Goal: Information Seeking & Learning: Understand process/instructions

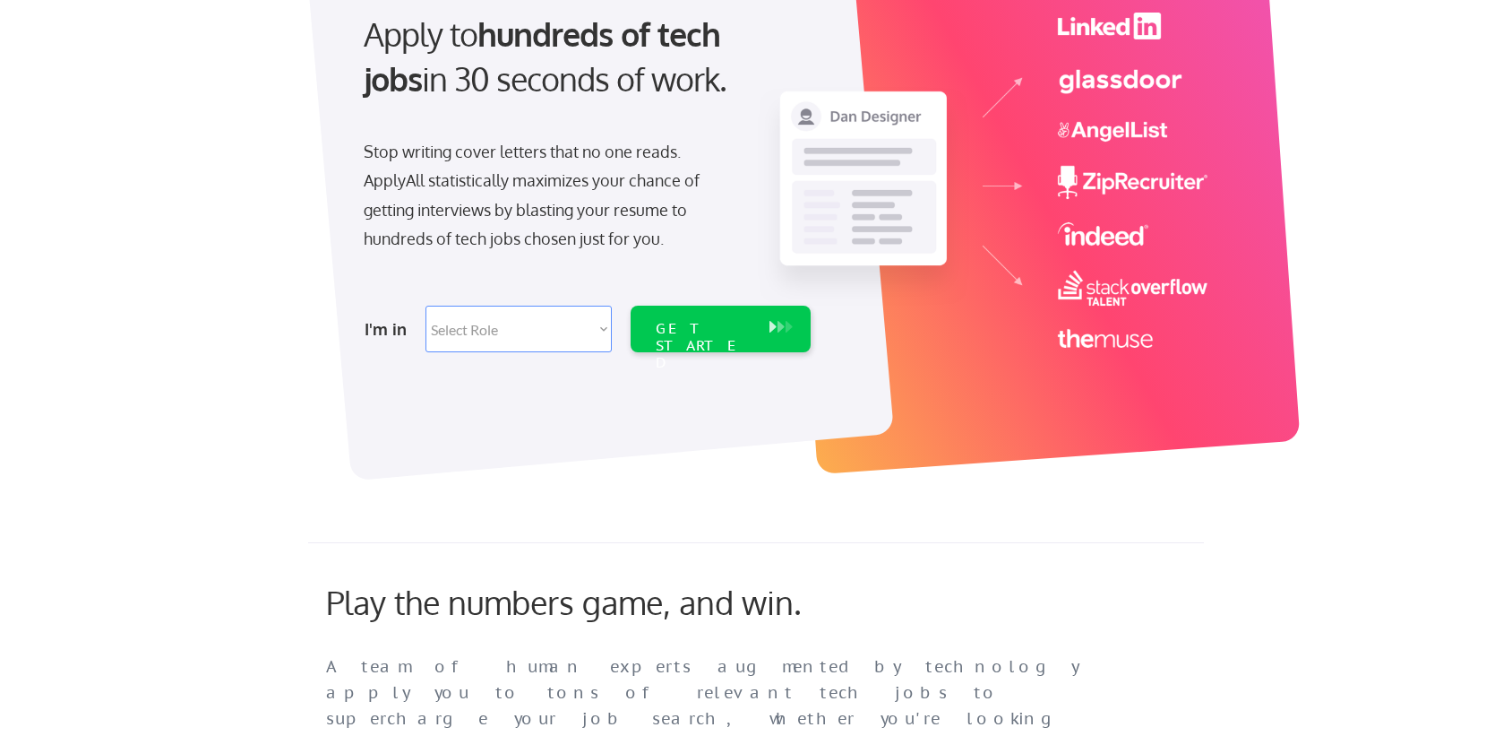
scroll to position [206, 0]
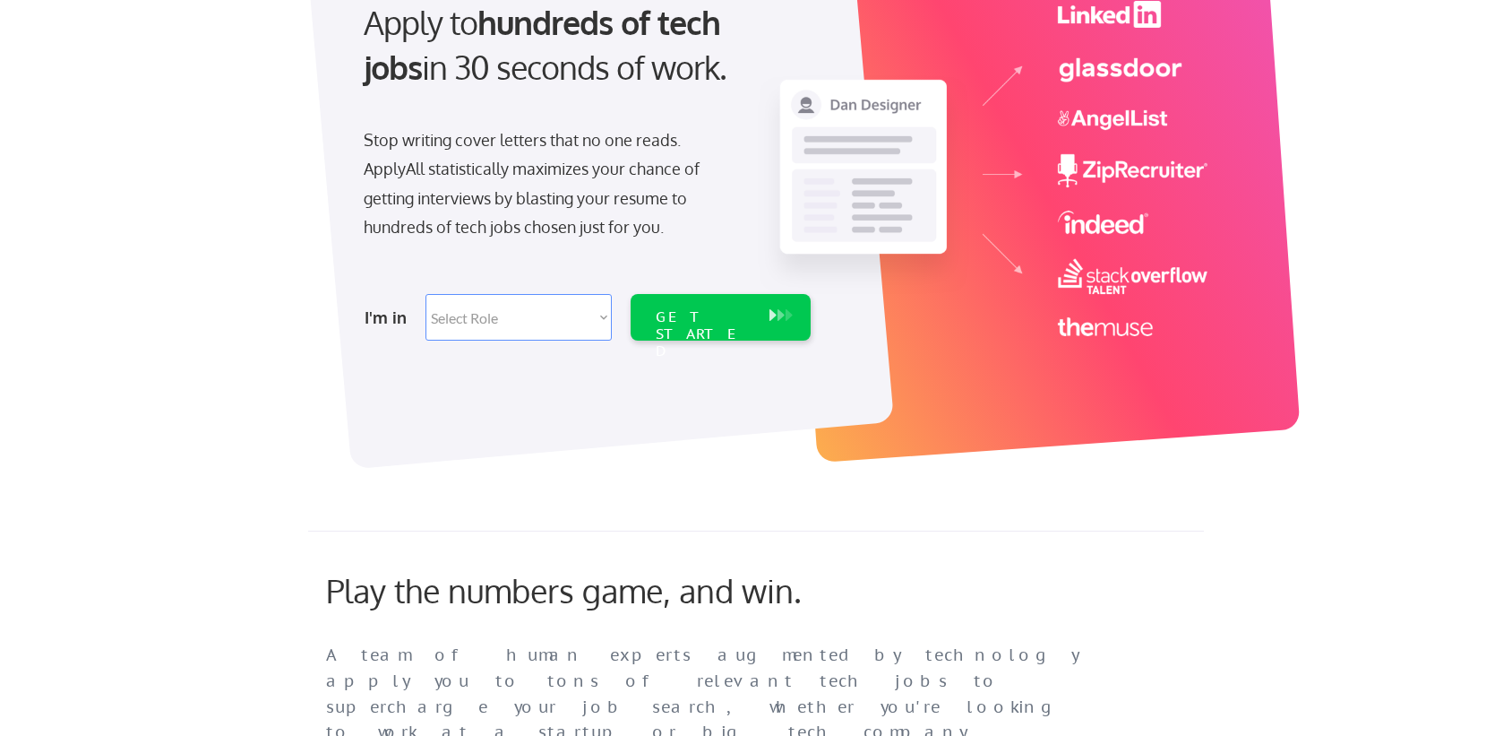
click at [555, 357] on div at bounding box center [600, 186] width 588 height 565
click at [574, 302] on select "Select Role Software Engineering Product Management Customer Success Sales UI/U…" at bounding box center [519, 317] width 186 height 47
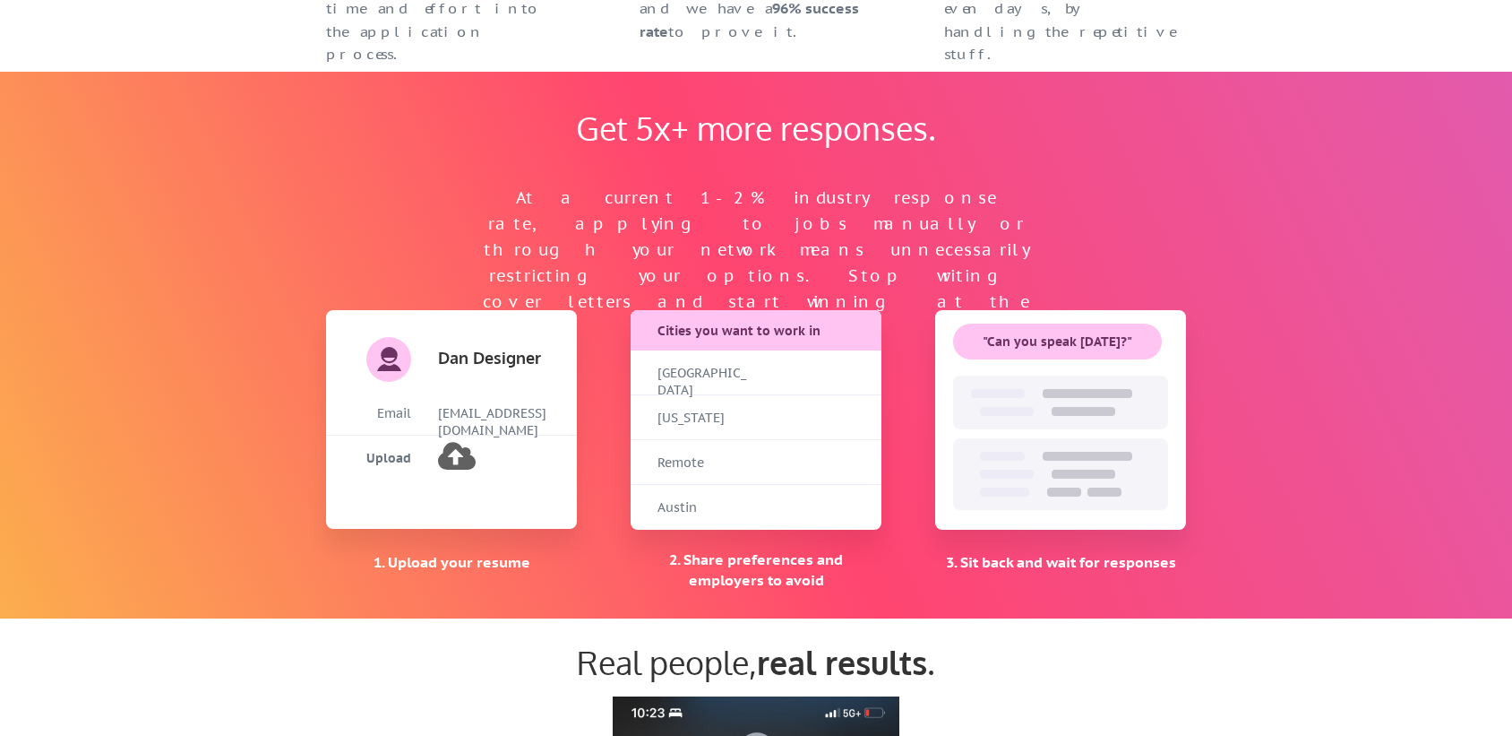
scroll to position [1115, 0]
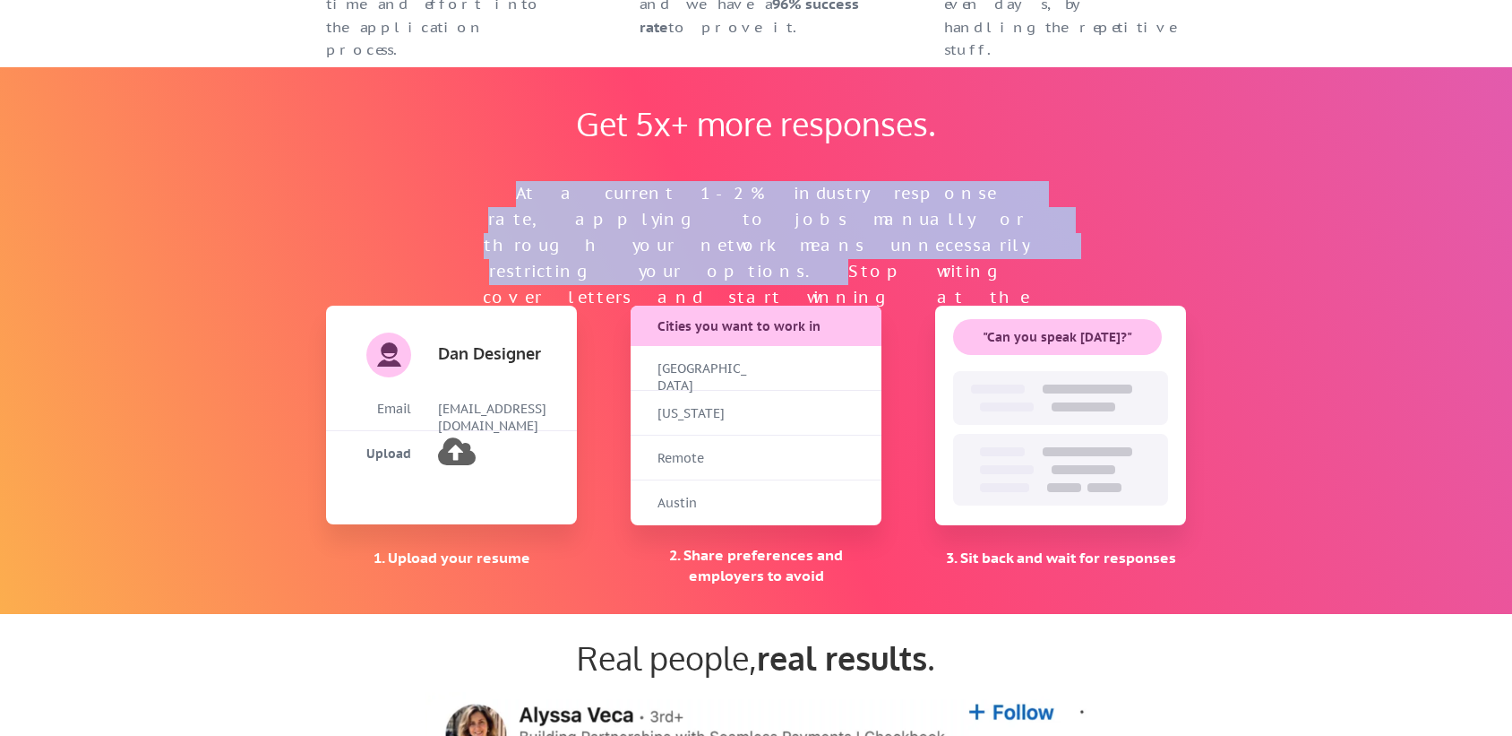
drag, startPoint x: 492, startPoint y: 194, endPoint x: 1032, endPoint y: 224, distance: 541.1
click at [1032, 224] on div "At a current 1-2% industry response rate, applying to jobs manually or through …" at bounding box center [755, 258] width 555 height 155
click at [994, 194] on div "At a current 1-2% industry response rate, applying to jobs manually or through …" at bounding box center [755, 258] width 555 height 155
drag, startPoint x: 1034, startPoint y: 220, endPoint x: 462, endPoint y: 190, distance: 572.4
click at [462, 190] on div "At a current 1-2% industry response rate, applying to jobs manually or through …" at bounding box center [756, 228] width 591 height 103
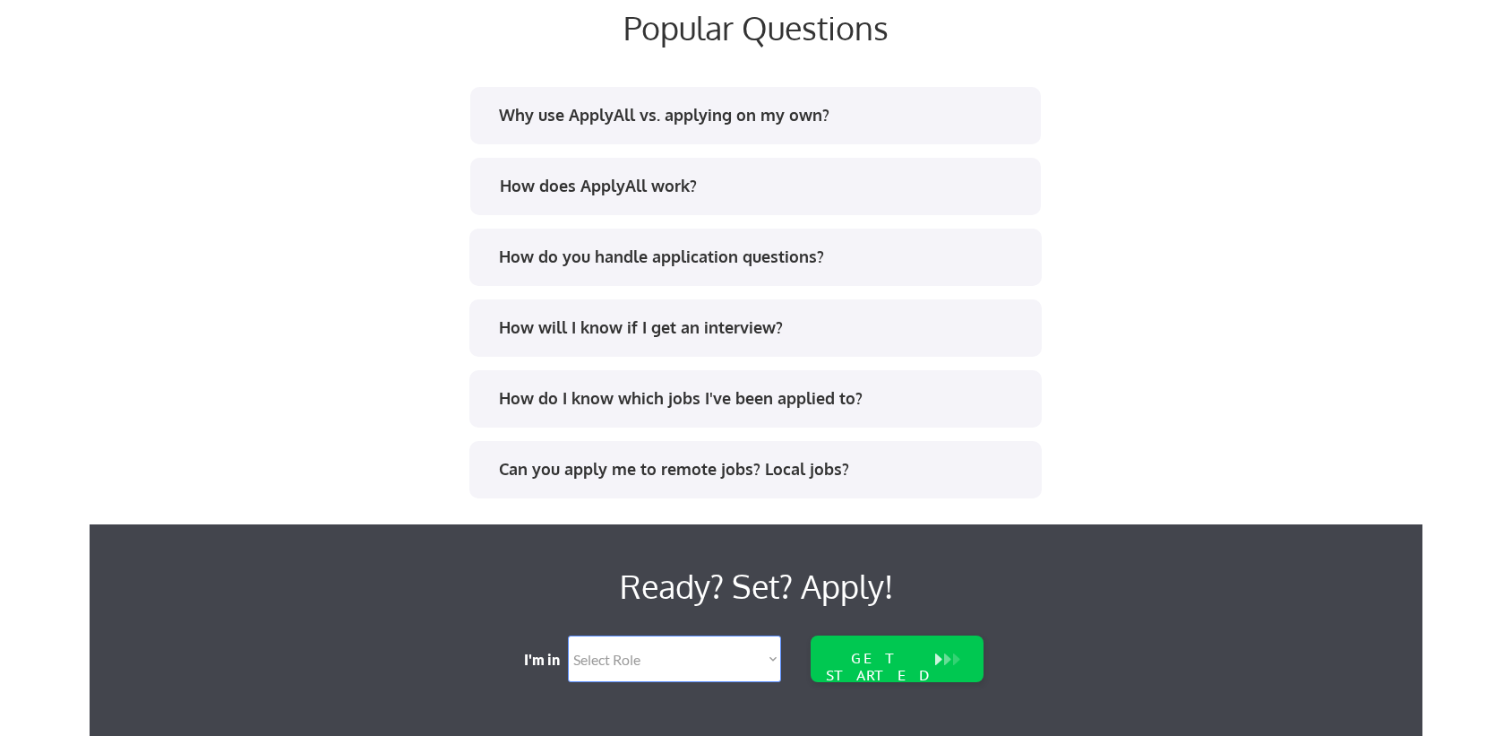
scroll to position [3447, 0]
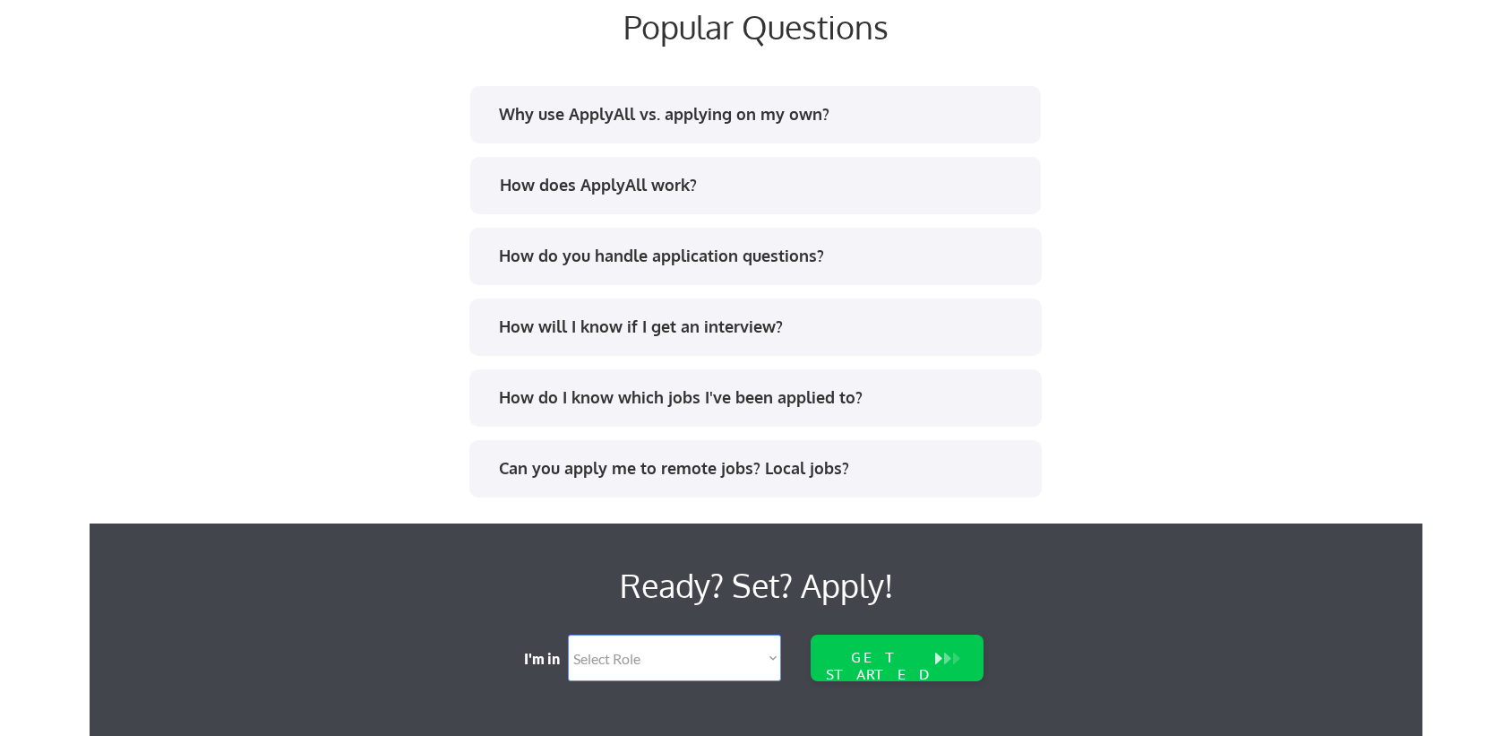
click at [538, 181] on div "How does ApplyAll work?" at bounding box center [763, 185] width 526 height 22
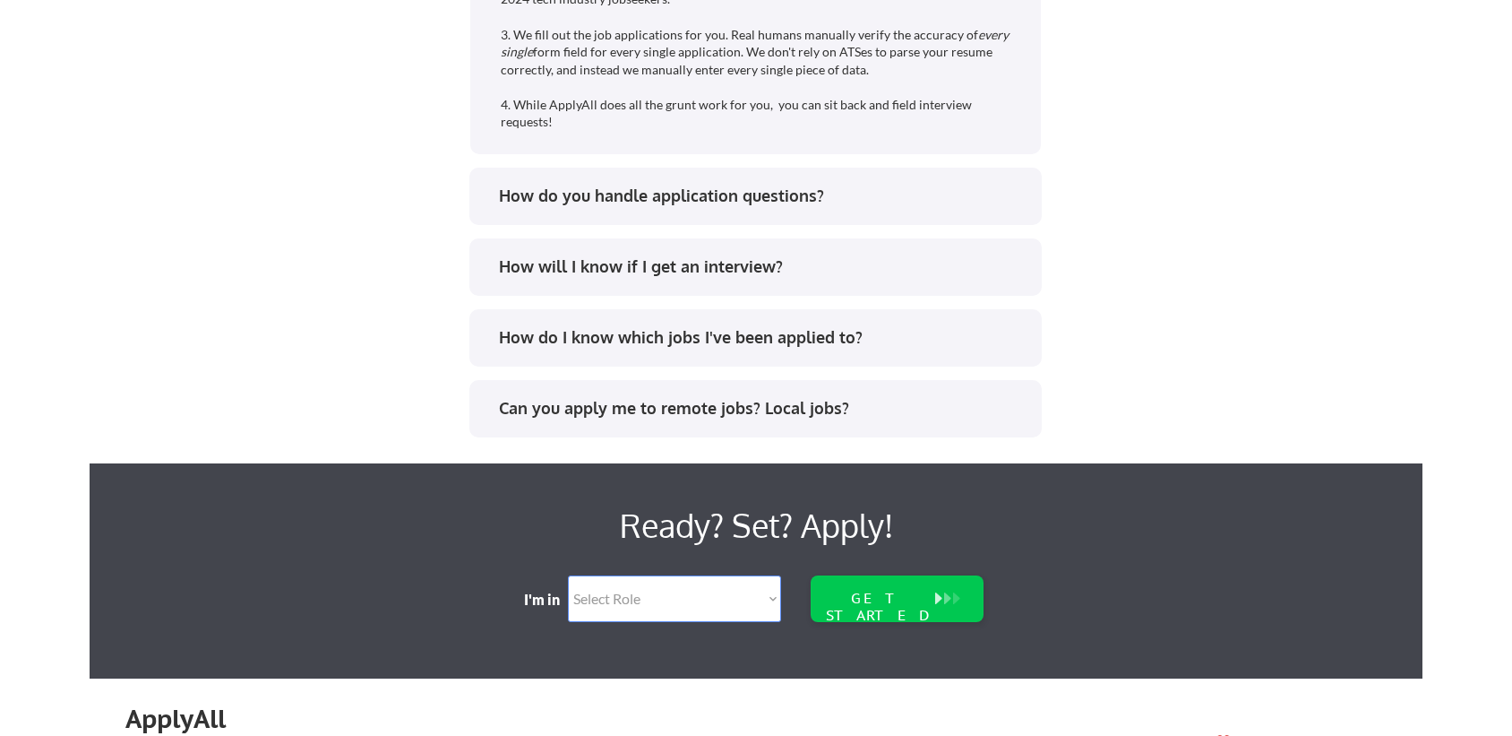
scroll to position [3735, 0]
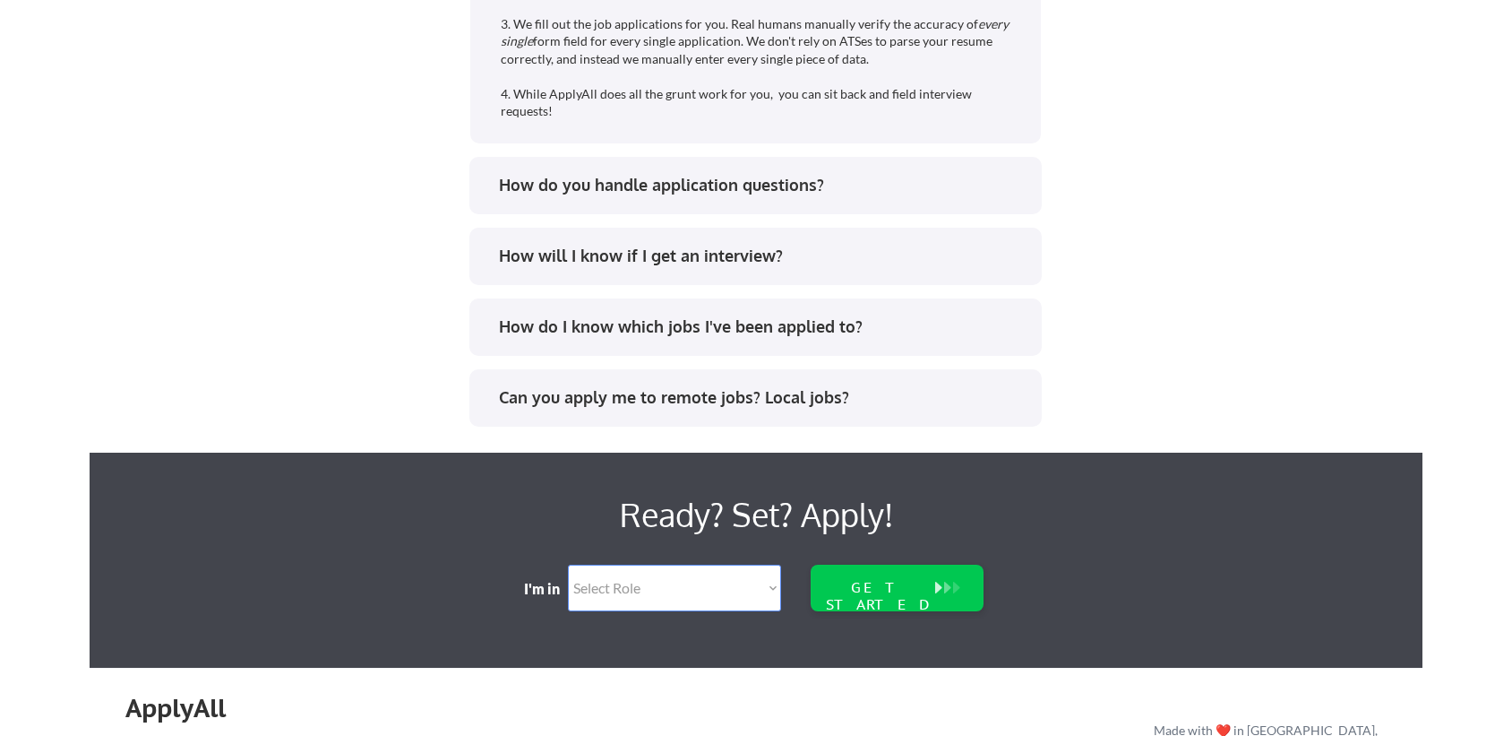
click at [508, 192] on div "How do you handle application questions?" at bounding box center [762, 185] width 526 height 22
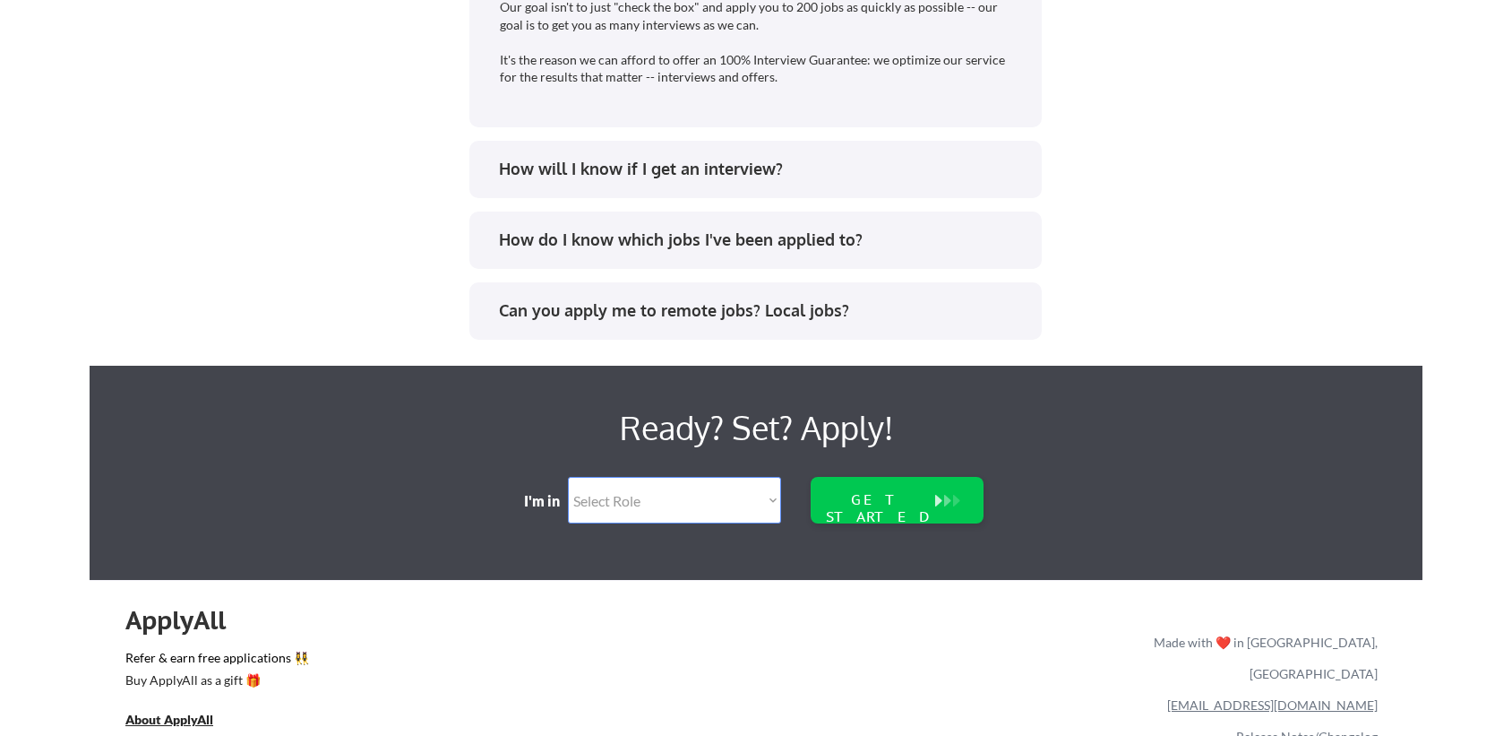
scroll to position [4065, 0]
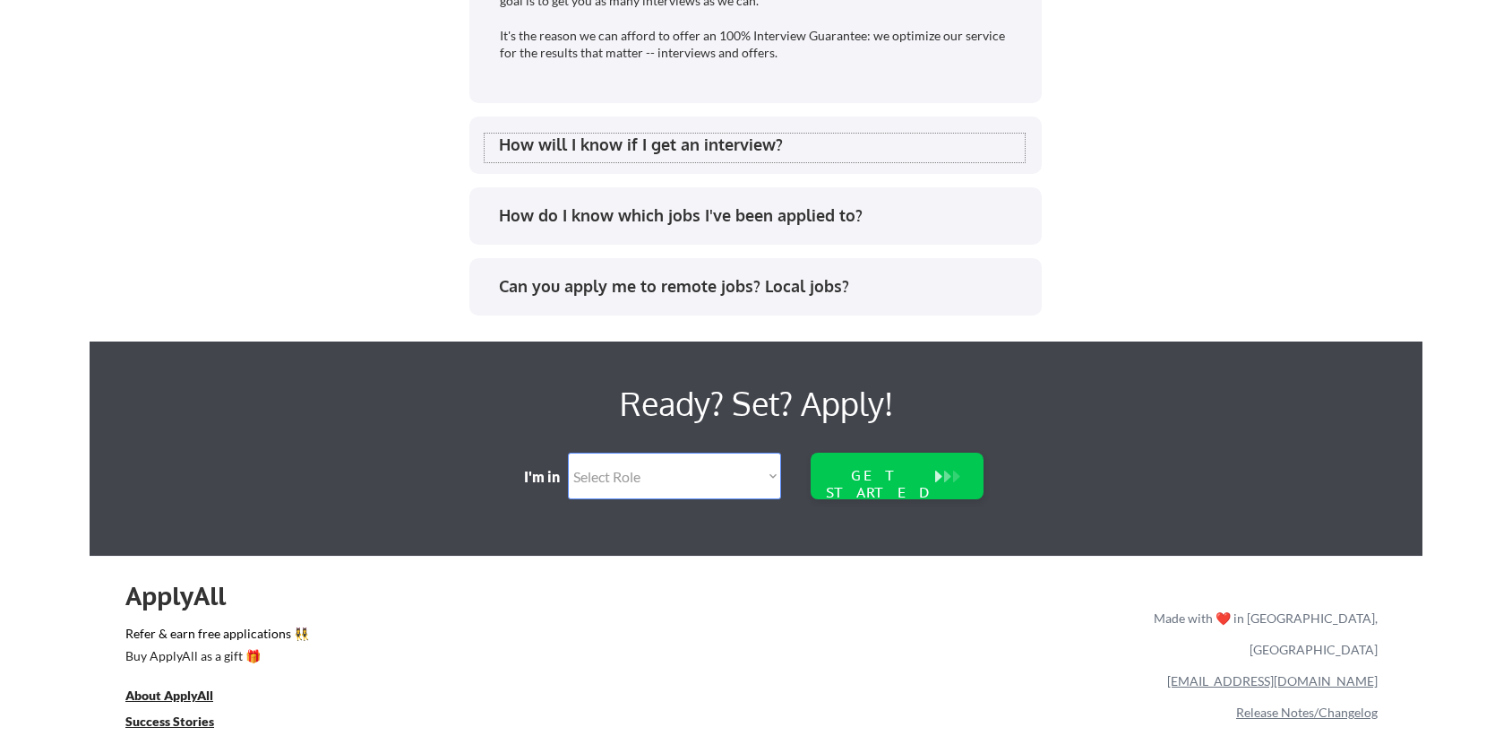
click at [555, 146] on div "How will I know if I get an interview?" at bounding box center [762, 144] width 526 height 22
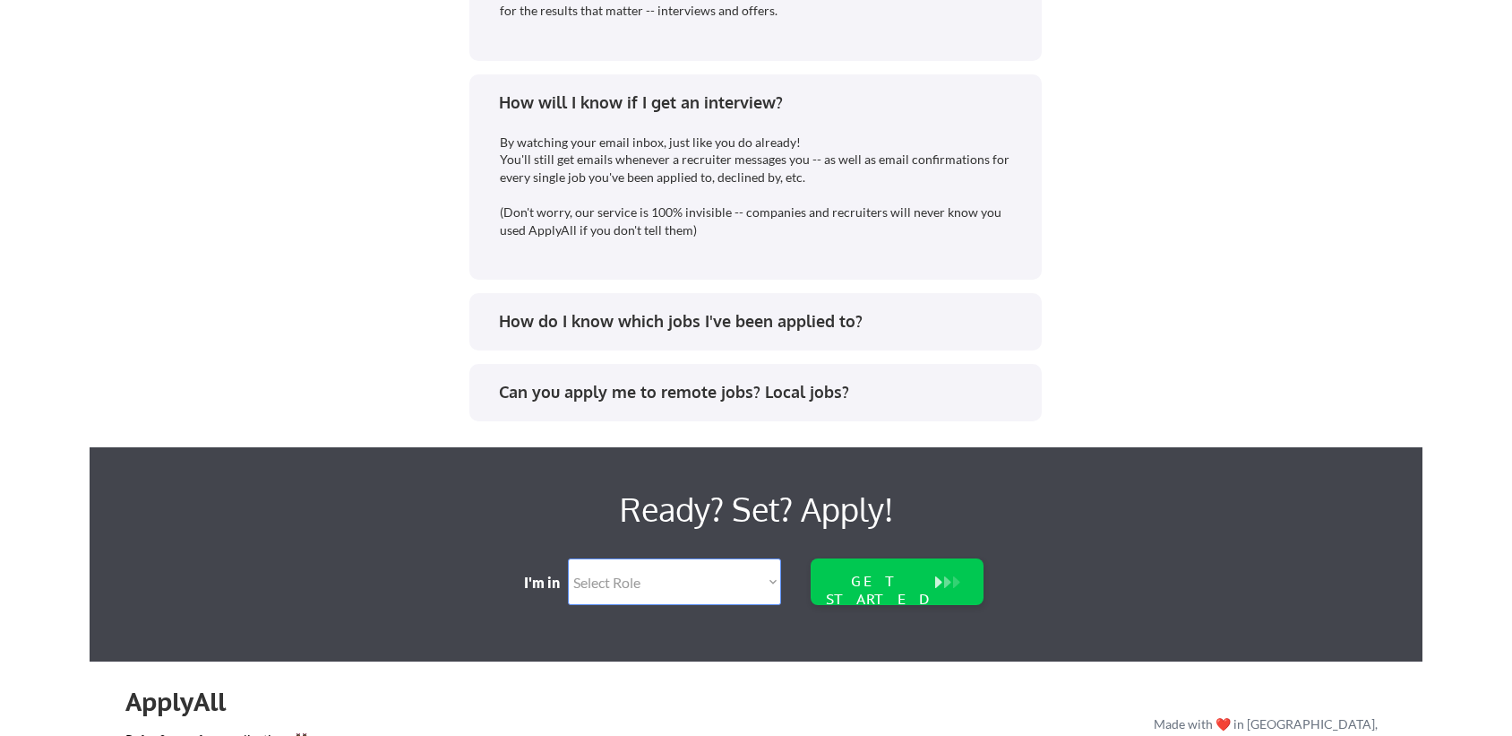
scroll to position [4127, 0]
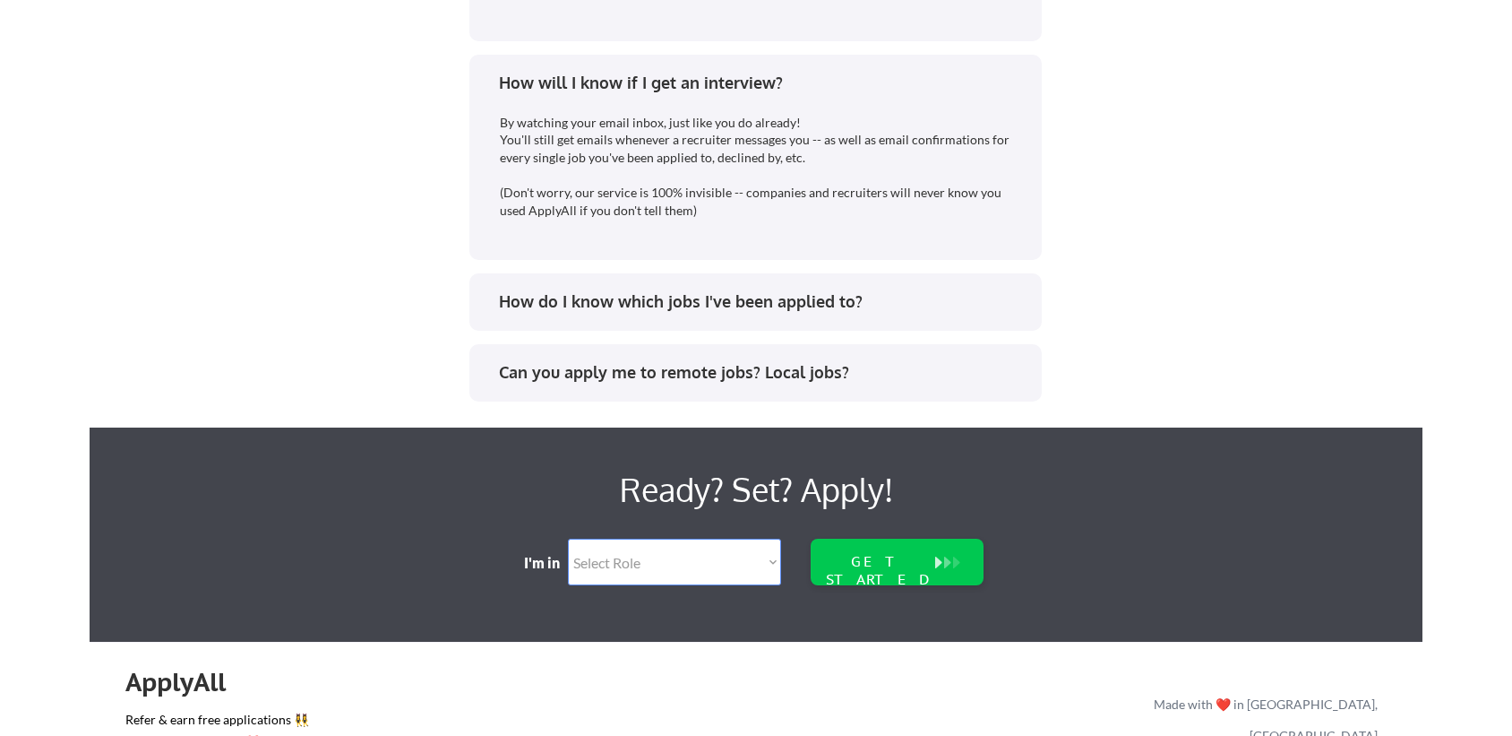
click at [512, 69] on div "How will I know if I get an interview? By watching your email inbox, just like …" at bounding box center [755, 157] width 573 height 205
click at [511, 301] on div "How do I know which jobs I've been applied to?" at bounding box center [762, 301] width 526 height 22
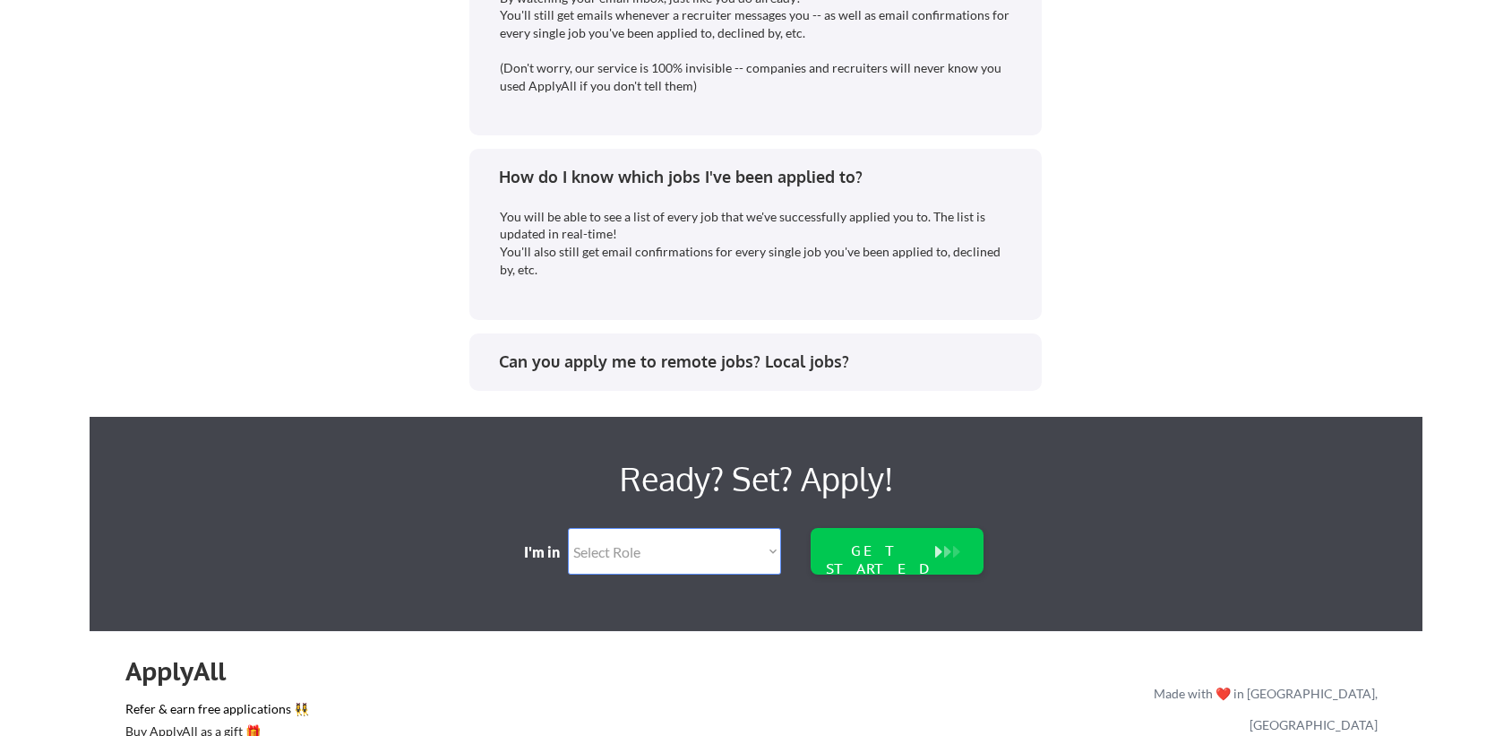
scroll to position [4275, 0]
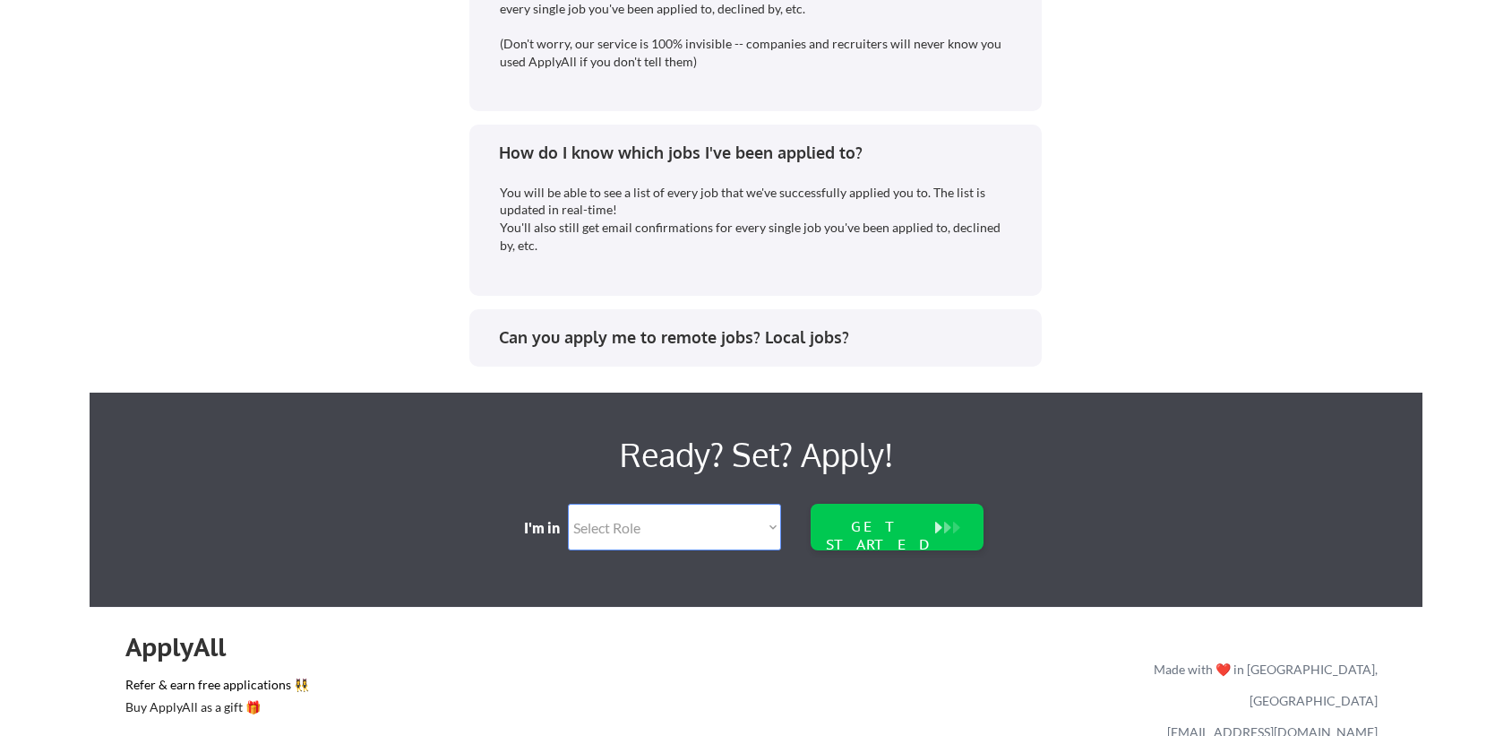
click at [517, 341] on div "Can you apply me to remote jobs? Local jobs?" at bounding box center [762, 337] width 526 height 22
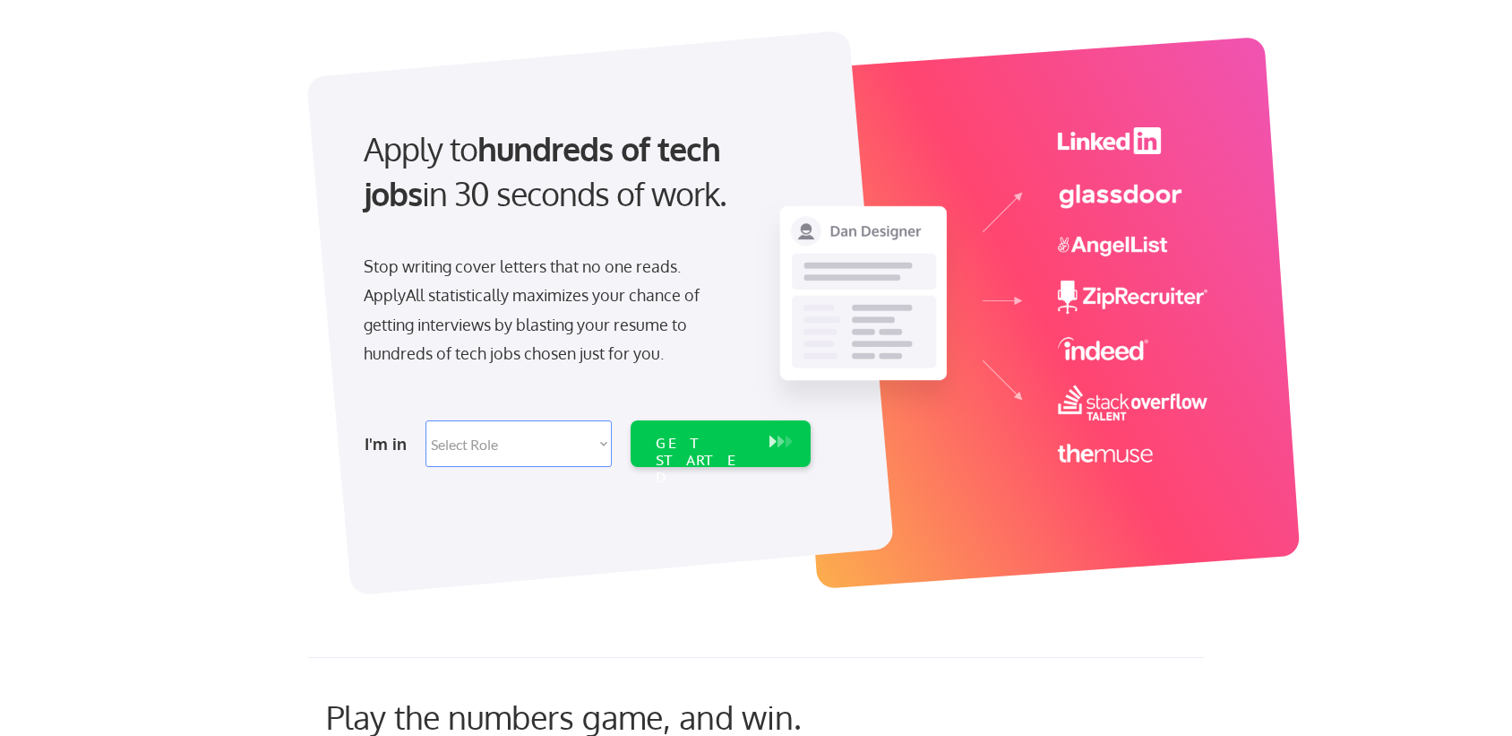
scroll to position [0, 0]
